Goal: Information Seeking & Learning: Understand process/instructions

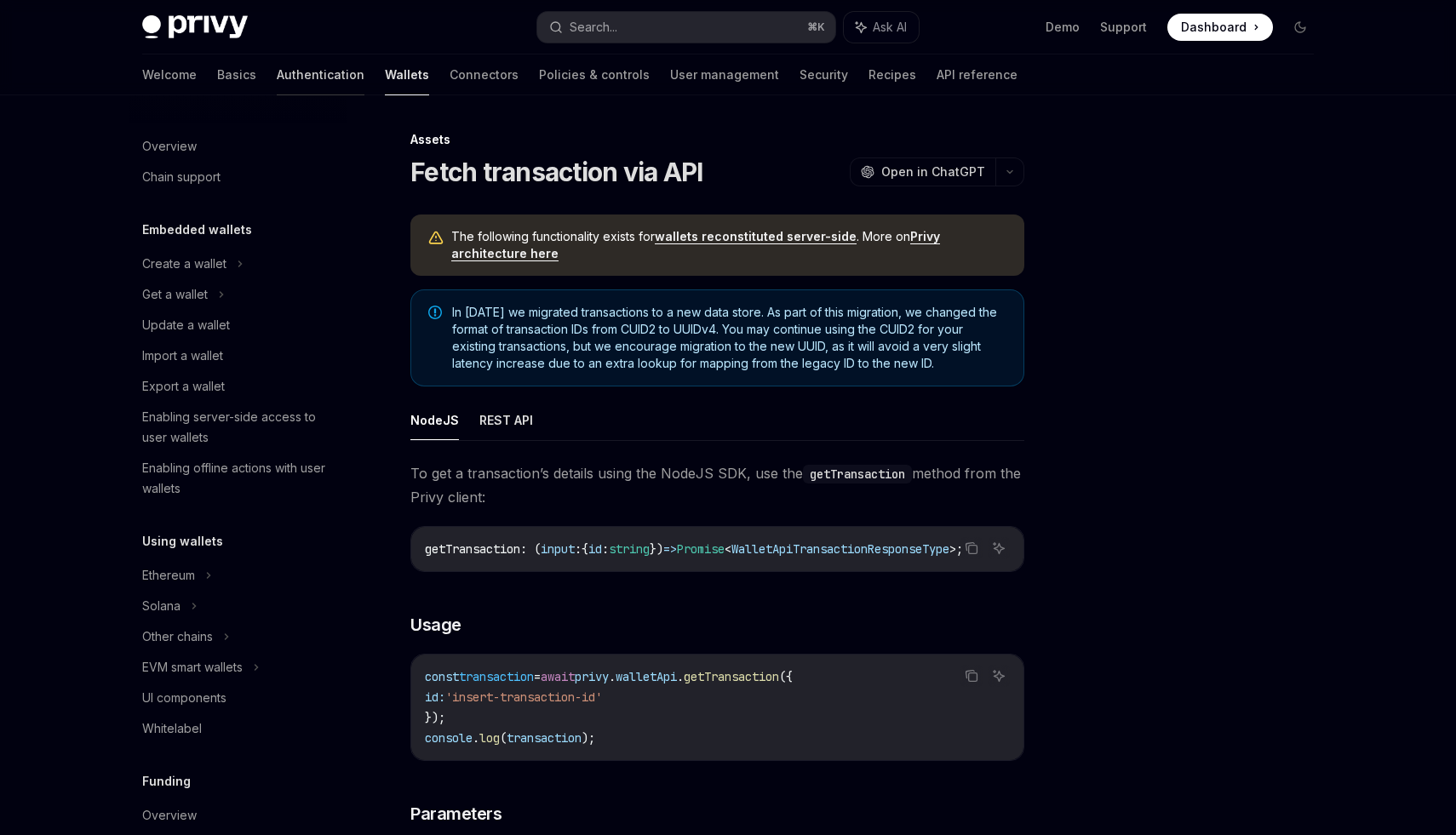
click at [277, 79] on link "Authentication" at bounding box center [321, 74] width 87 height 41
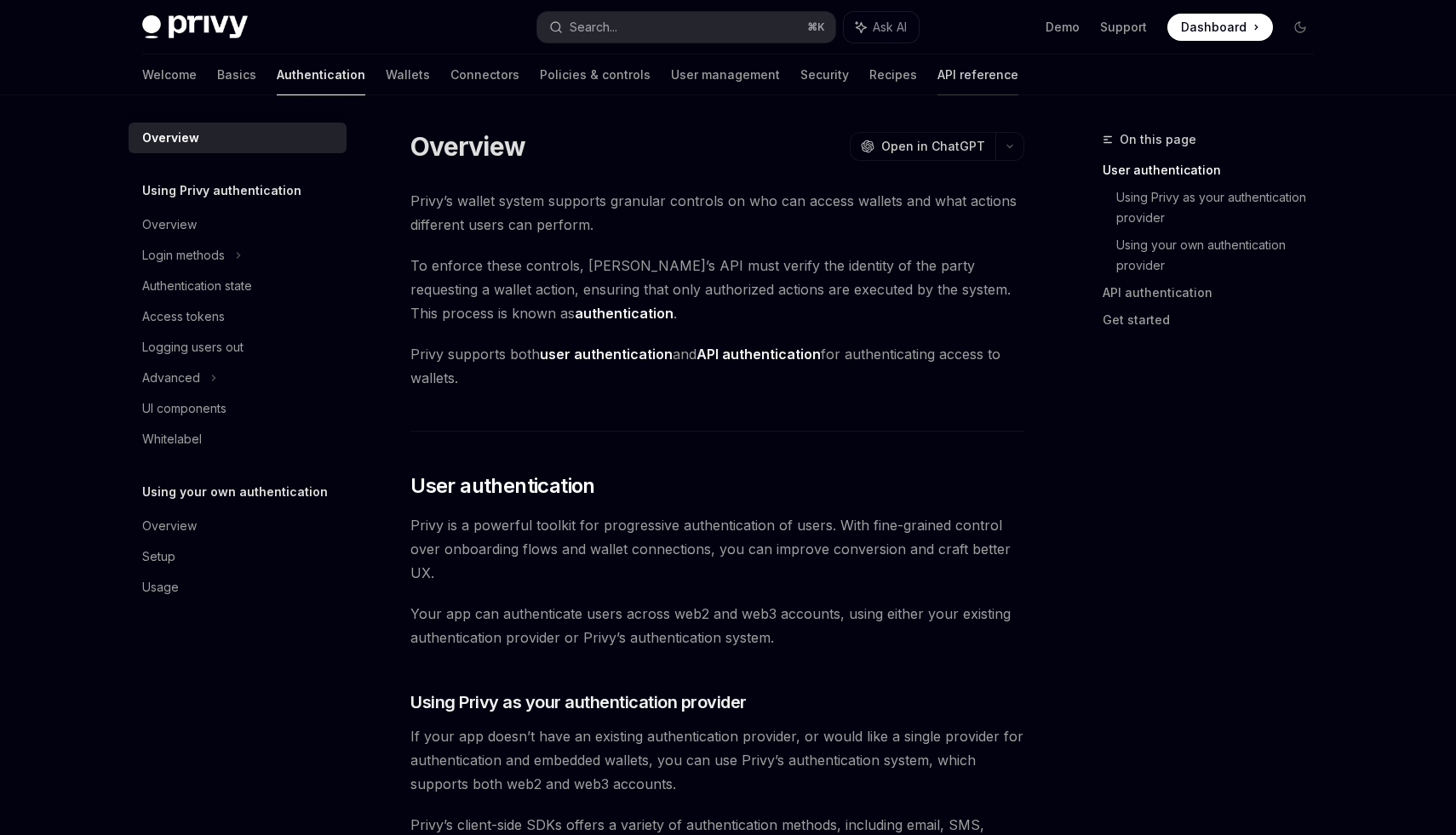
click at [938, 75] on link "API reference" at bounding box center [977, 74] width 80 height 41
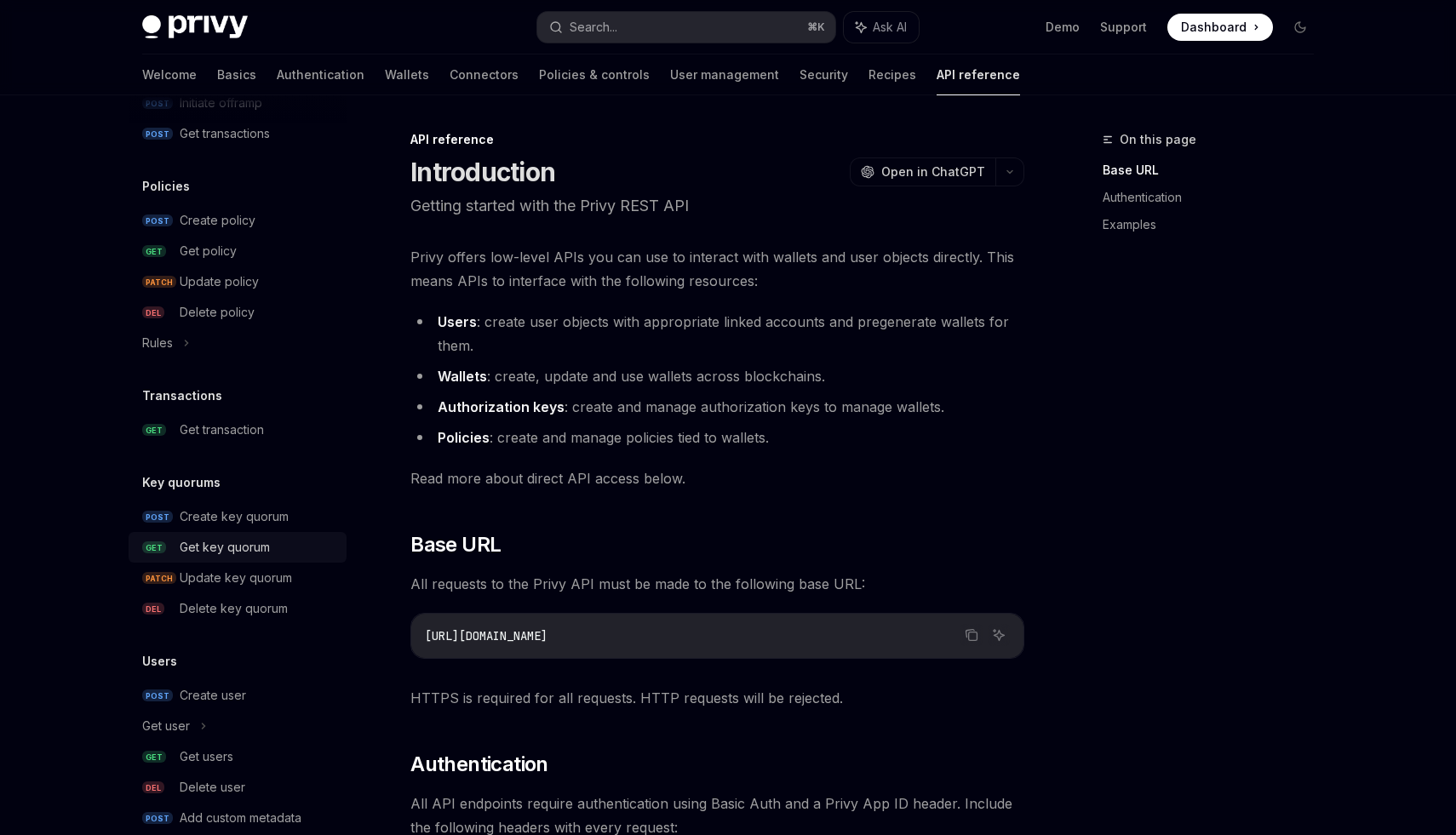
scroll to position [923, 0]
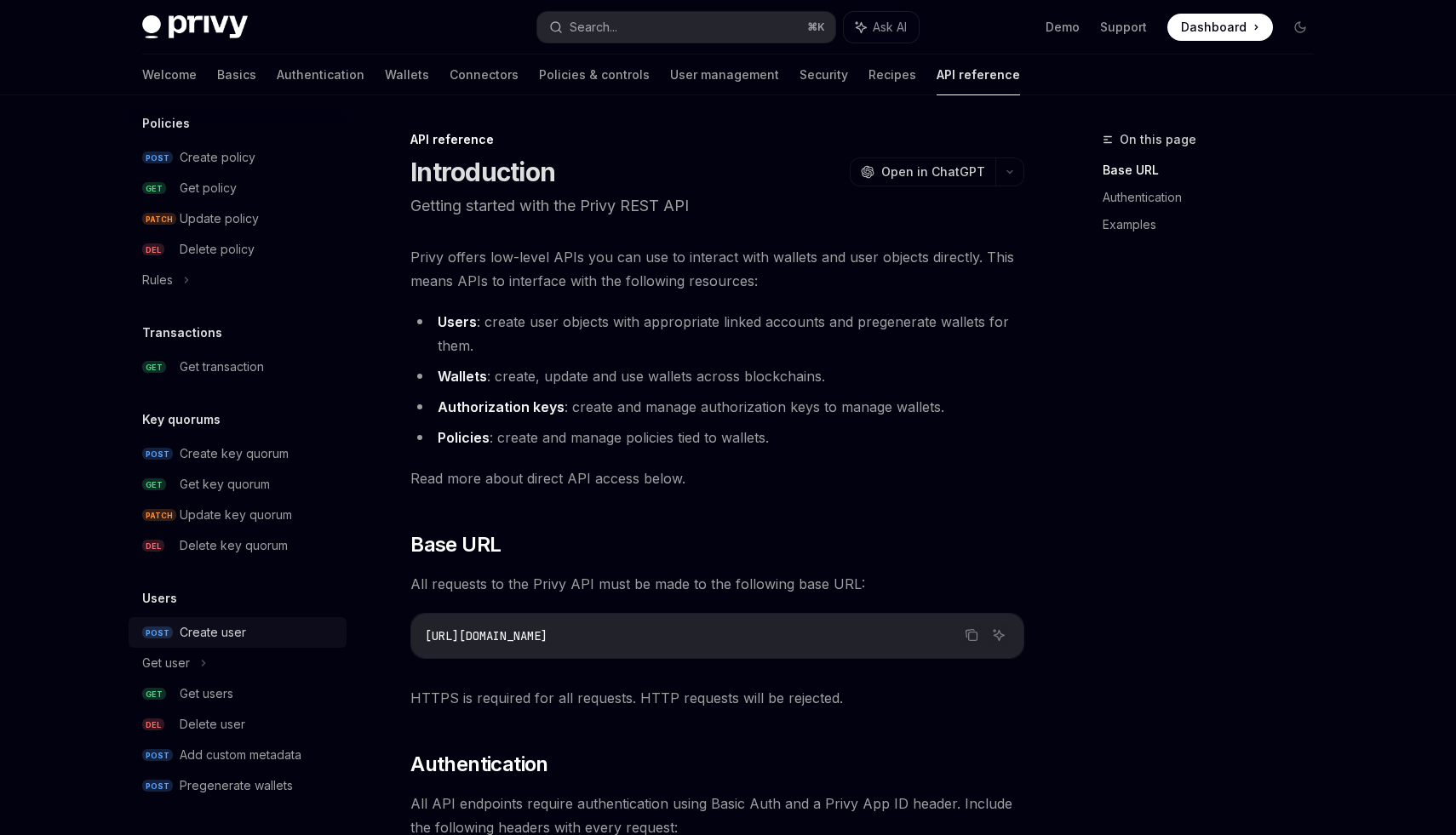
click at [215, 629] on div "Create user" at bounding box center [213, 632] width 67 height 21
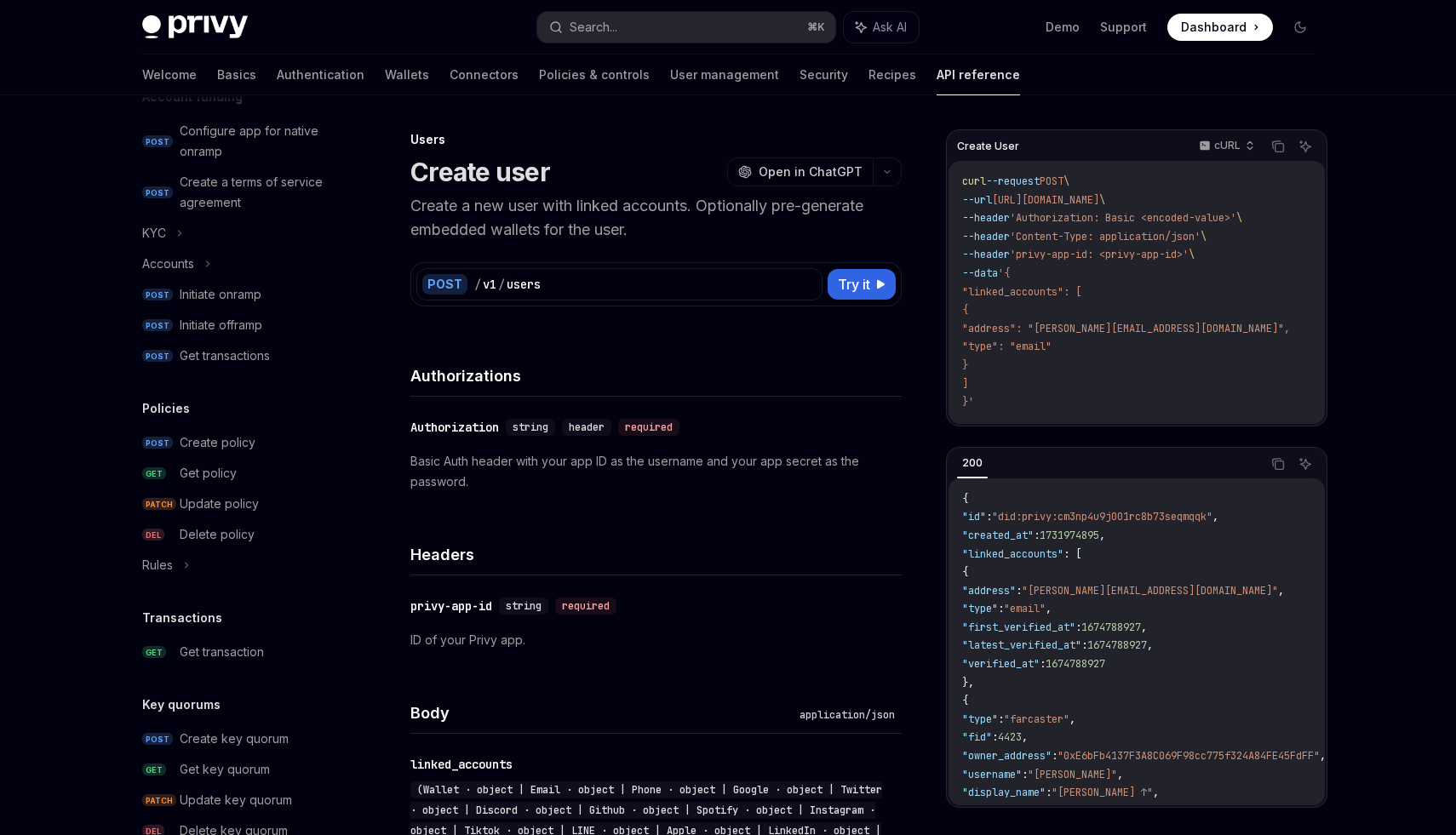
scroll to position [923, 0]
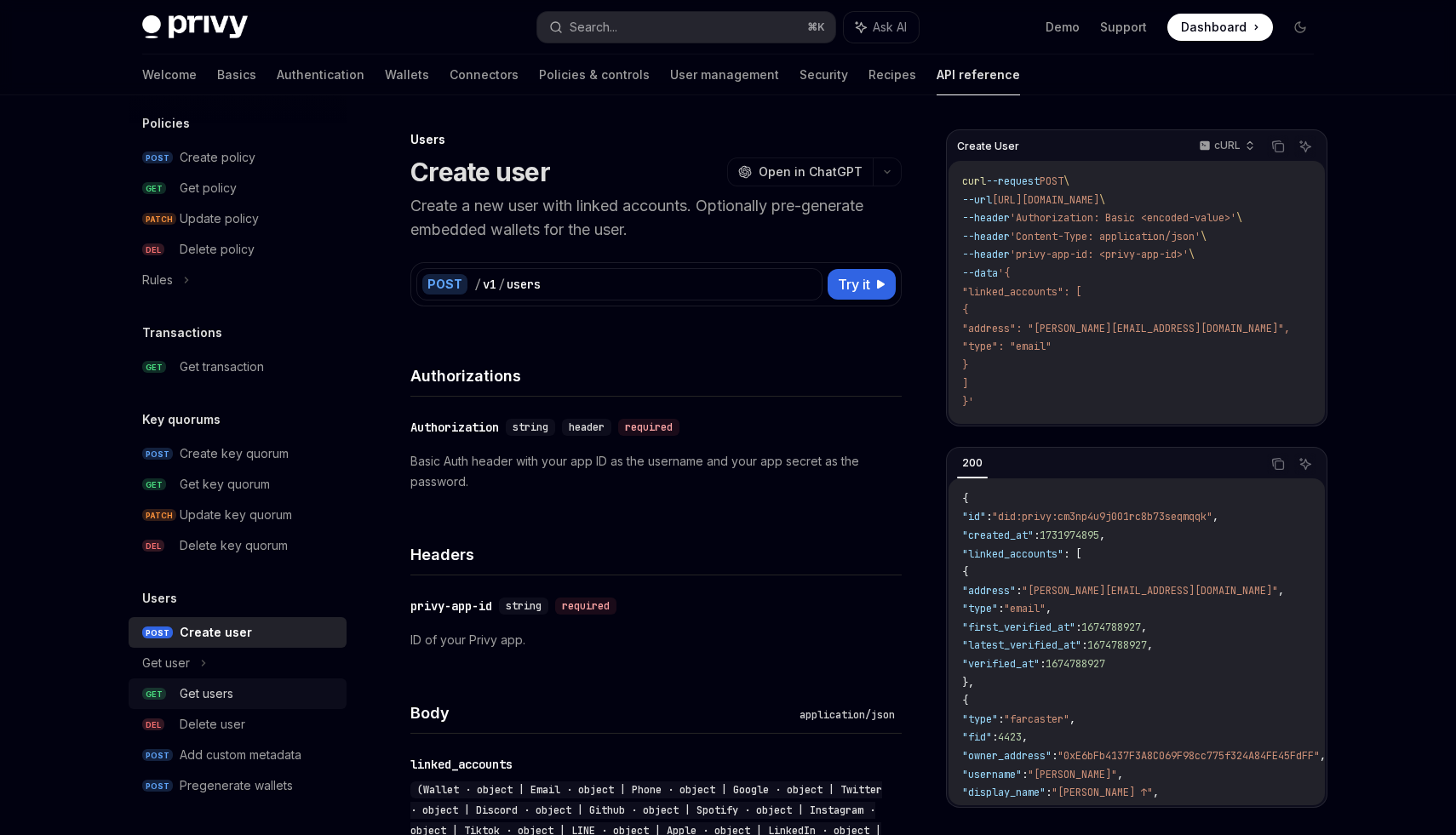
click at [249, 698] on div "Get users" at bounding box center [258, 693] width 157 height 21
type textarea "*"
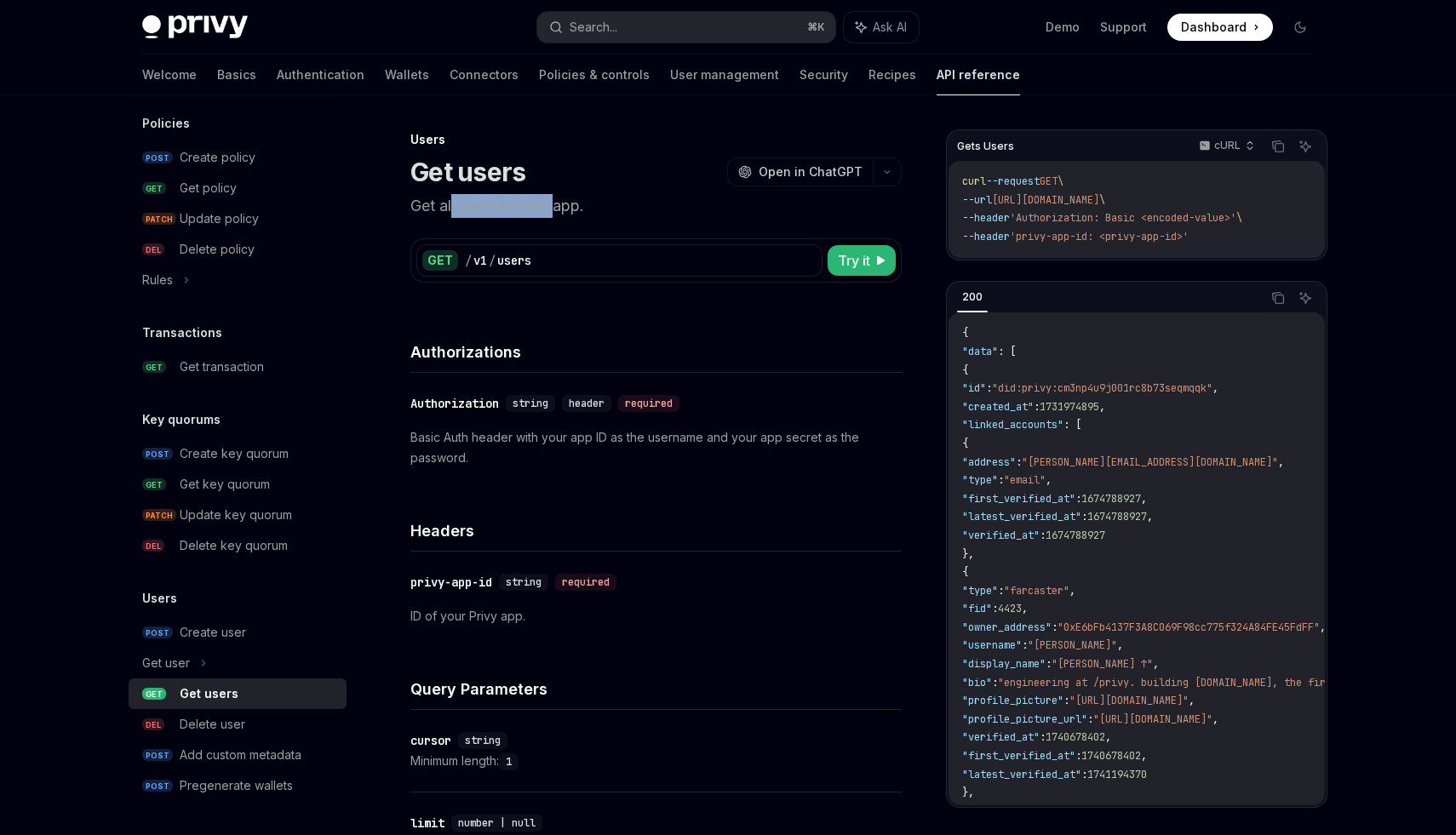
drag, startPoint x: 450, startPoint y: 208, endPoint x: 558, endPoint y: 209, distance: 108.0
click at [558, 208] on p "Get all users in your app." at bounding box center [655, 206] width 492 height 24
click at [558, 209] on p "Get all users in your app." at bounding box center [655, 206] width 492 height 24
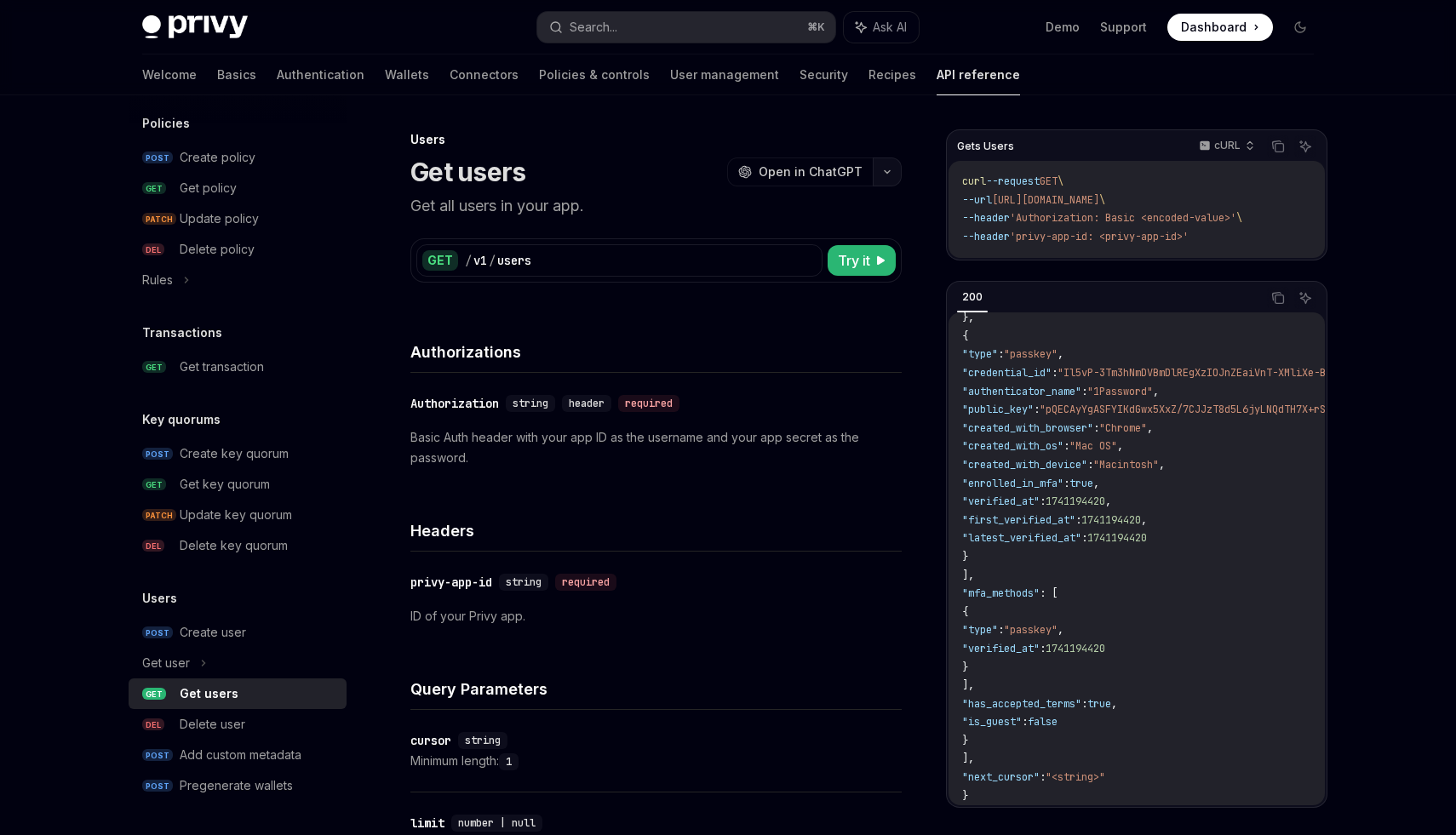
click at [886, 176] on button "button" at bounding box center [887, 172] width 29 height 29
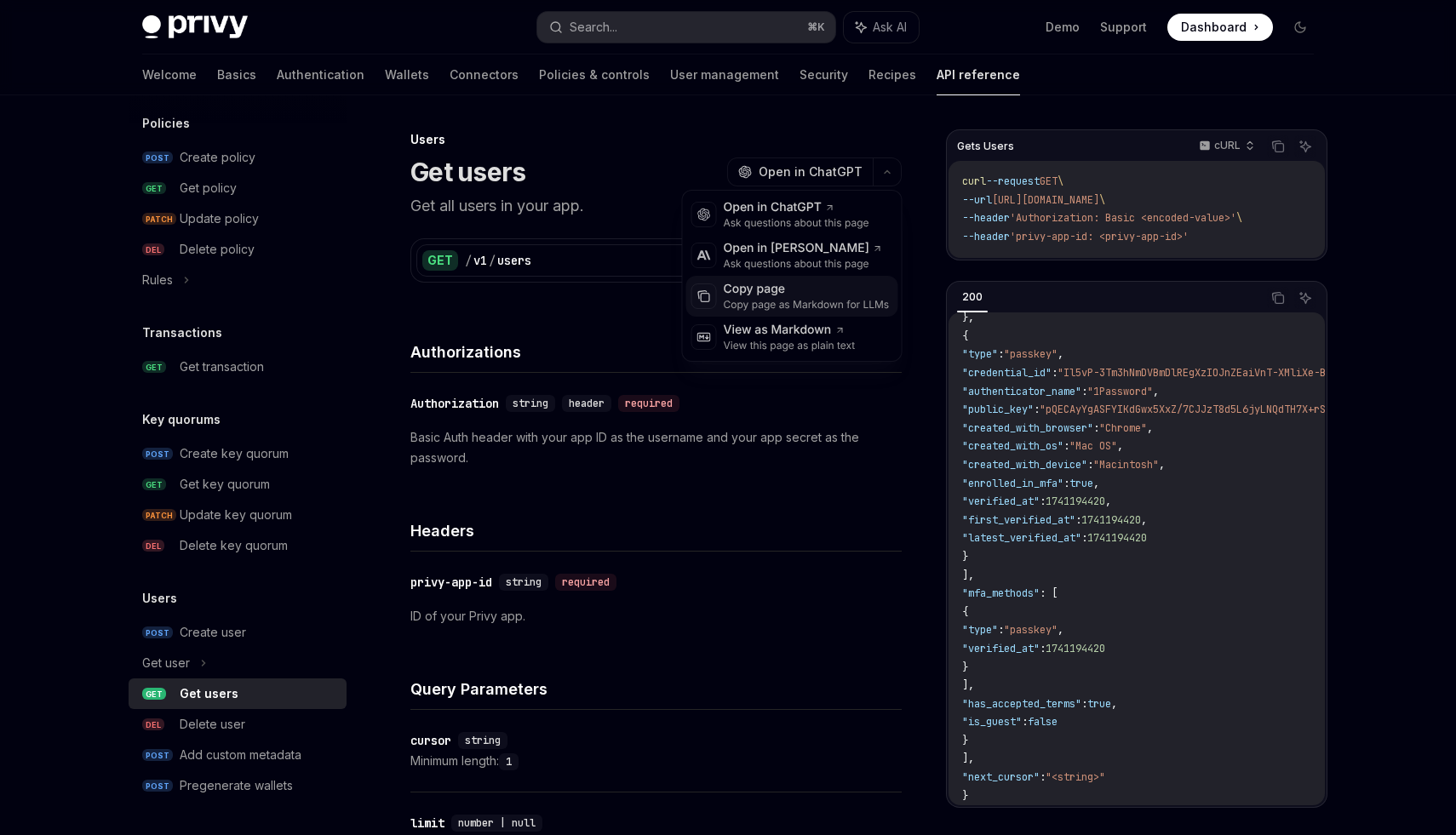
click at [722, 300] on div "Copy page Copy page as Markdown for LLMs" at bounding box center [806, 296] width 173 height 31
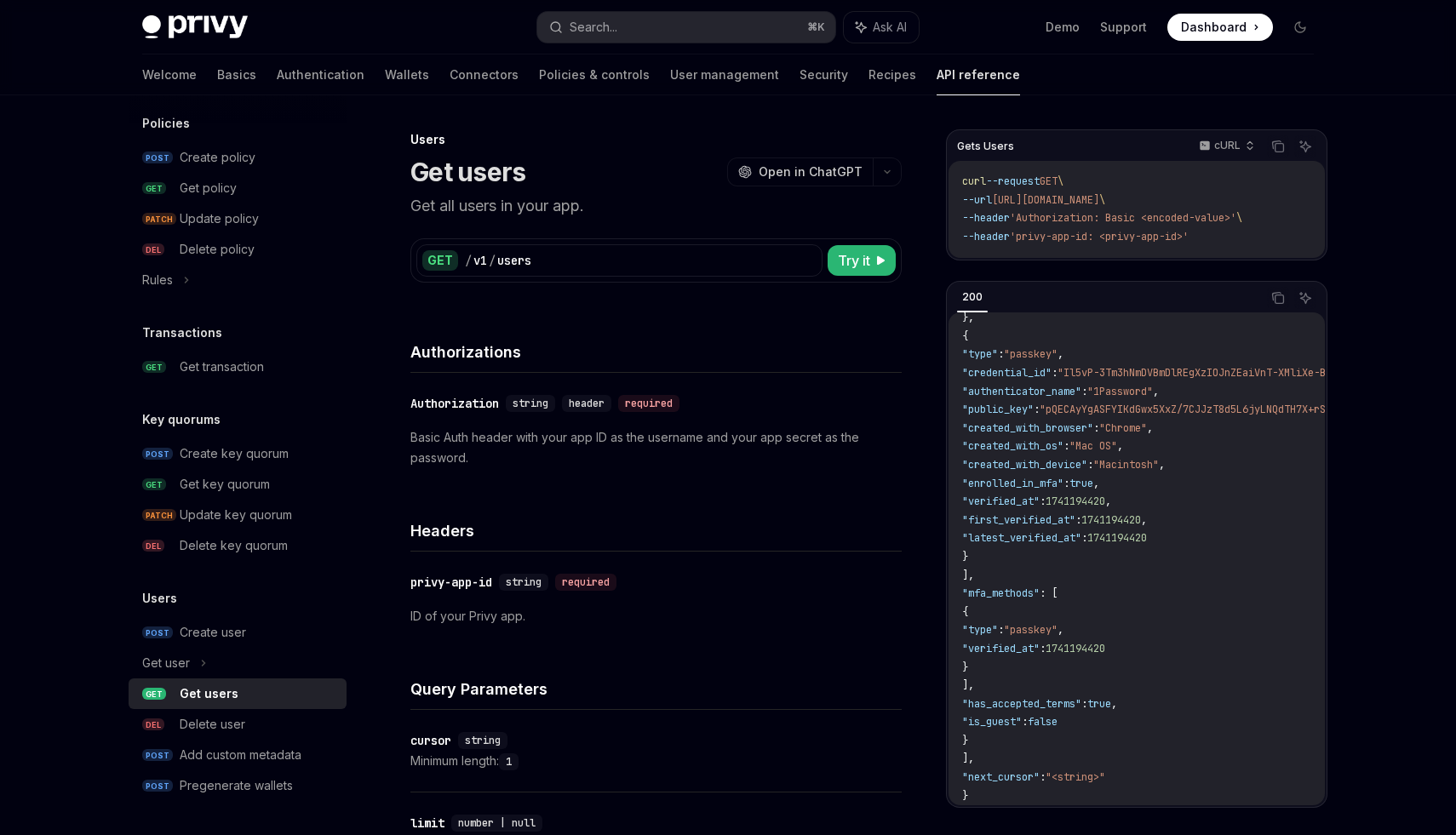
click at [511, 206] on p "Get all users in your app." at bounding box center [655, 206] width 492 height 24
click at [576, 212] on p "Get all users in your app." at bounding box center [655, 206] width 492 height 24
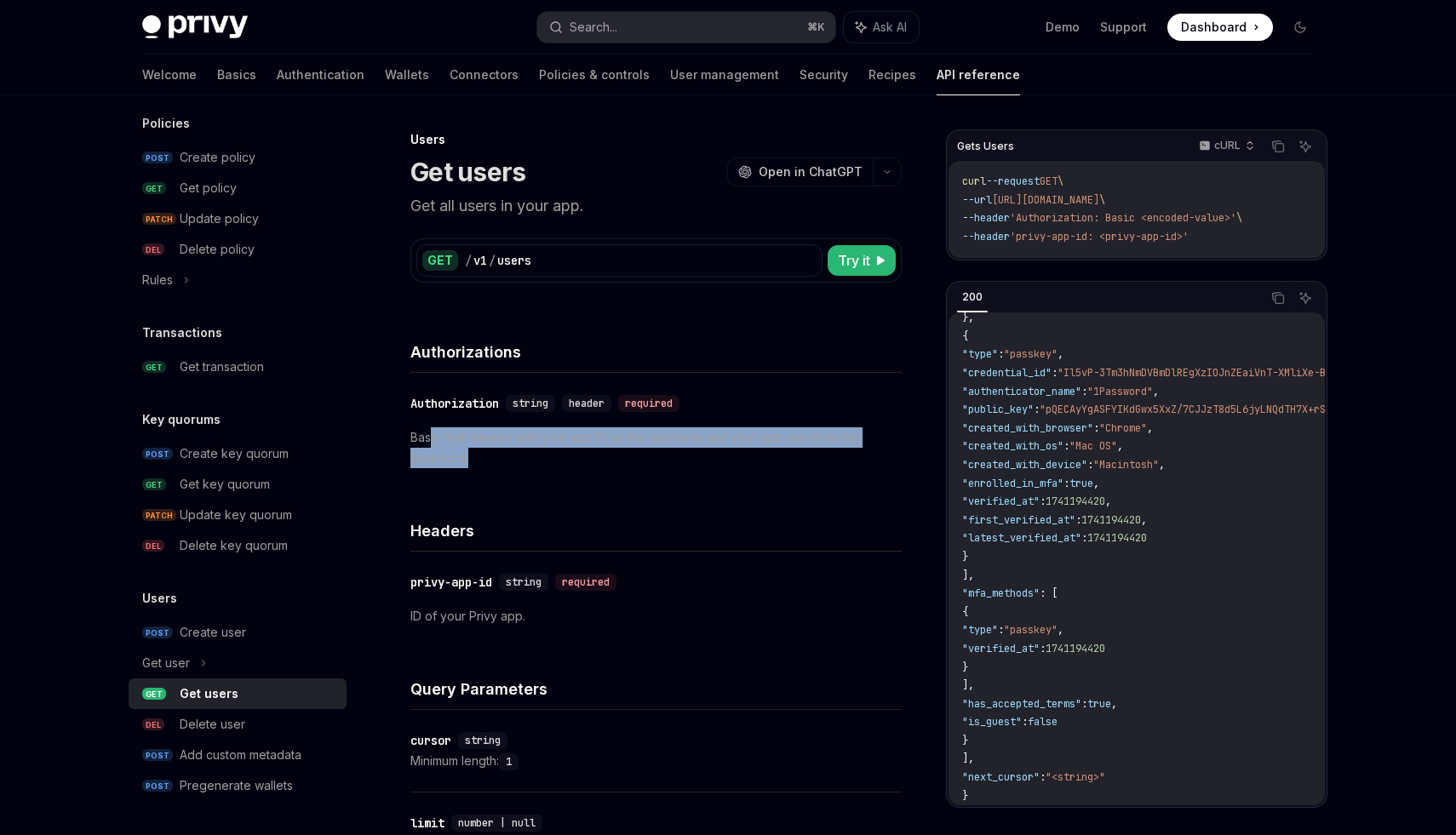
drag, startPoint x: 432, startPoint y: 438, endPoint x: 773, endPoint y: 459, distance: 341.6
click at [773, 459] on p "Basic Auth header with your app ID as the username and your app secret as the p…" at bounding box center [655, 447] width 492 height 41
drag, startPoint x: 469, startPoint y: 432, endPoint x: 726, endPoint y: 428, distance: 257.0
click at [726, 428] on p "Basic Auth header with your app ID as the username and your app secret as the p…" at bounding box center [655, 447] width 492 height 41
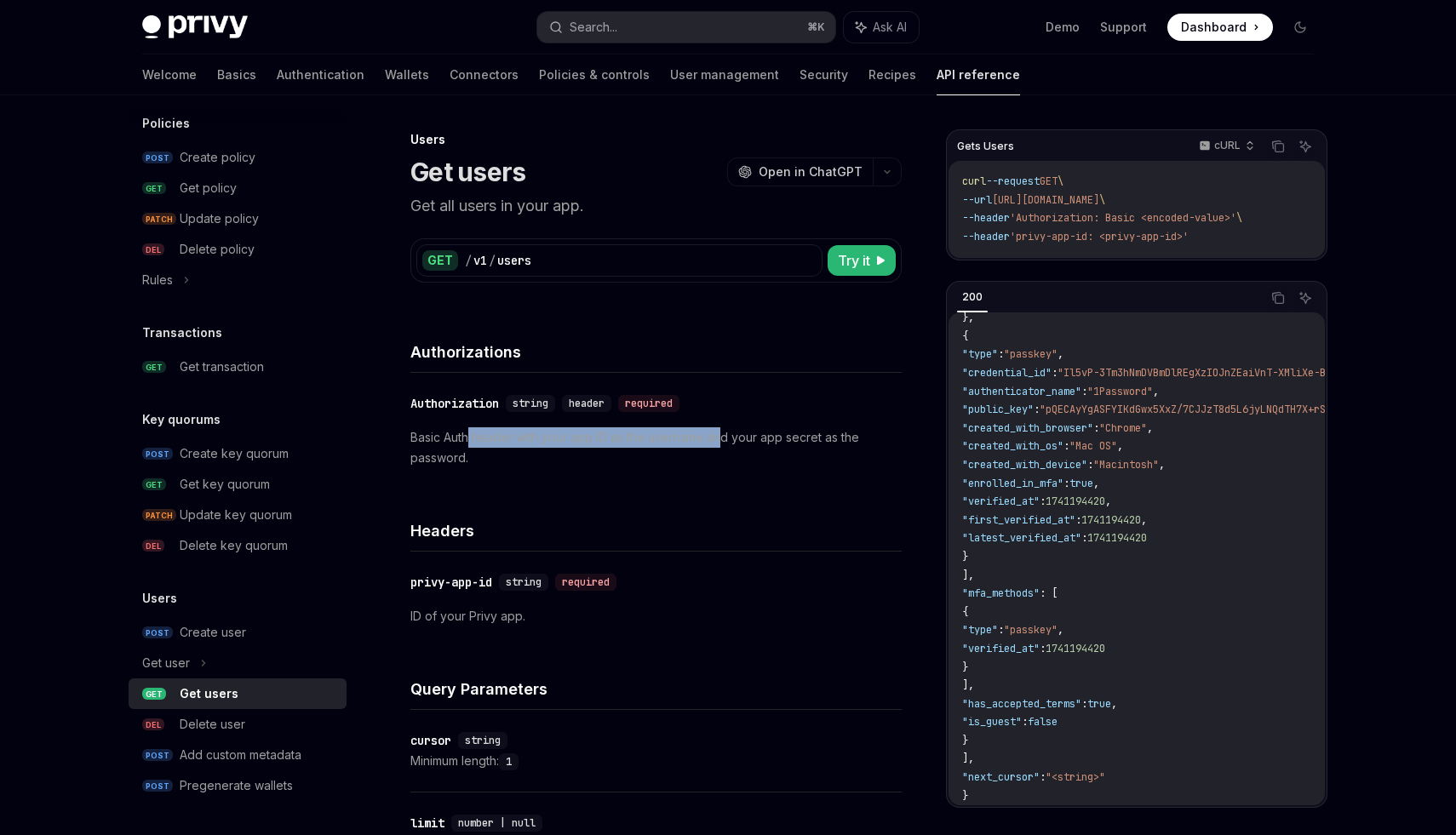
click at [726, 428] on p "Basic Auth header with your app ID as the username and your app secret as the p…" at bounding box center [655, 447] width 492 height 41
click at [832, 169] on span "Open in ChatGPT" at bounding box center [810, 172] width 104 height 17
